Goal: Task Accomplishment & Management: Use online tool/utility

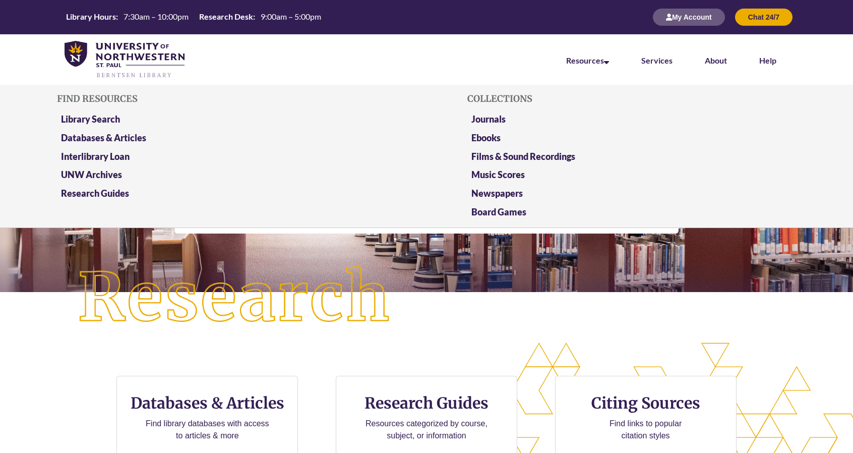
click at [562, 66] on li "Resources Find Resources Library Search Databases & Articles Interlibrary Loan …" at bounding box center [587, 59] width 75 height 50
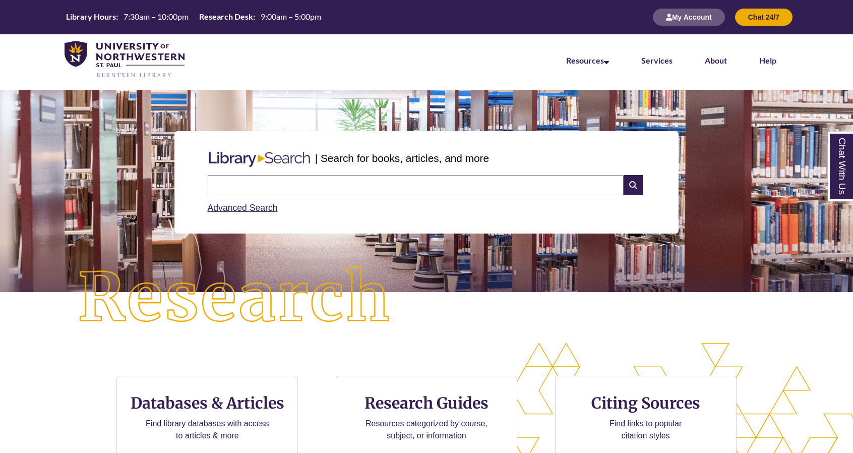
click at [271, 176] on input "text" at bounding box center [416, 185] width 416 height 20
type input "*****"
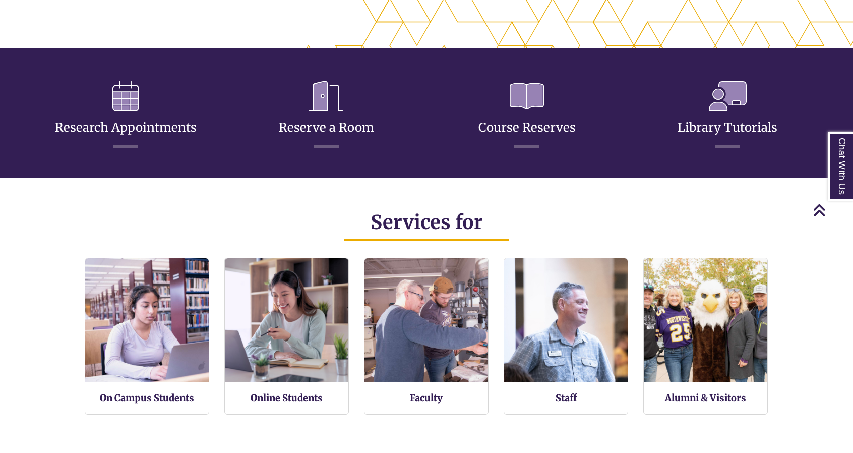
scroll to position [471, 0]
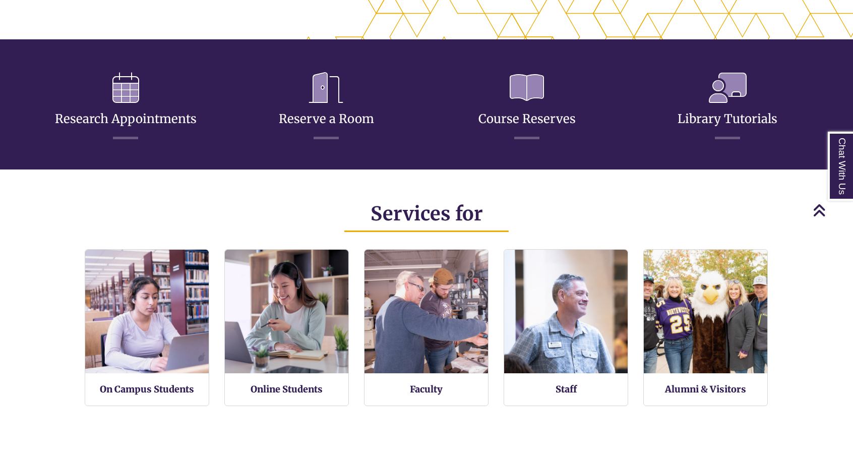
click at [302, 129] on h3 "Reserve a Room" at bounding box center [325, 102] width 185 height 75
click at [303, 123] on link "Reserve a Room" at bounding box center [326, 107] width 95 height 40
